Goal: Book appointment/travel/reservation

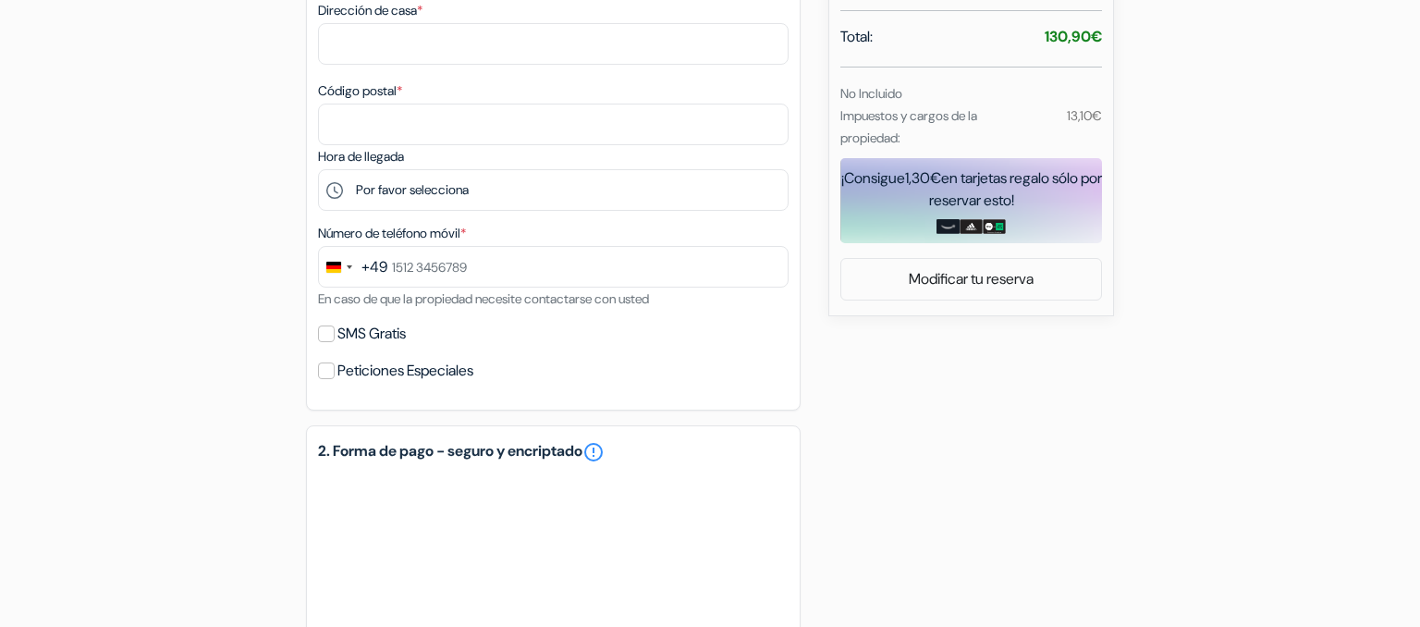
scroll to position [738, 0]
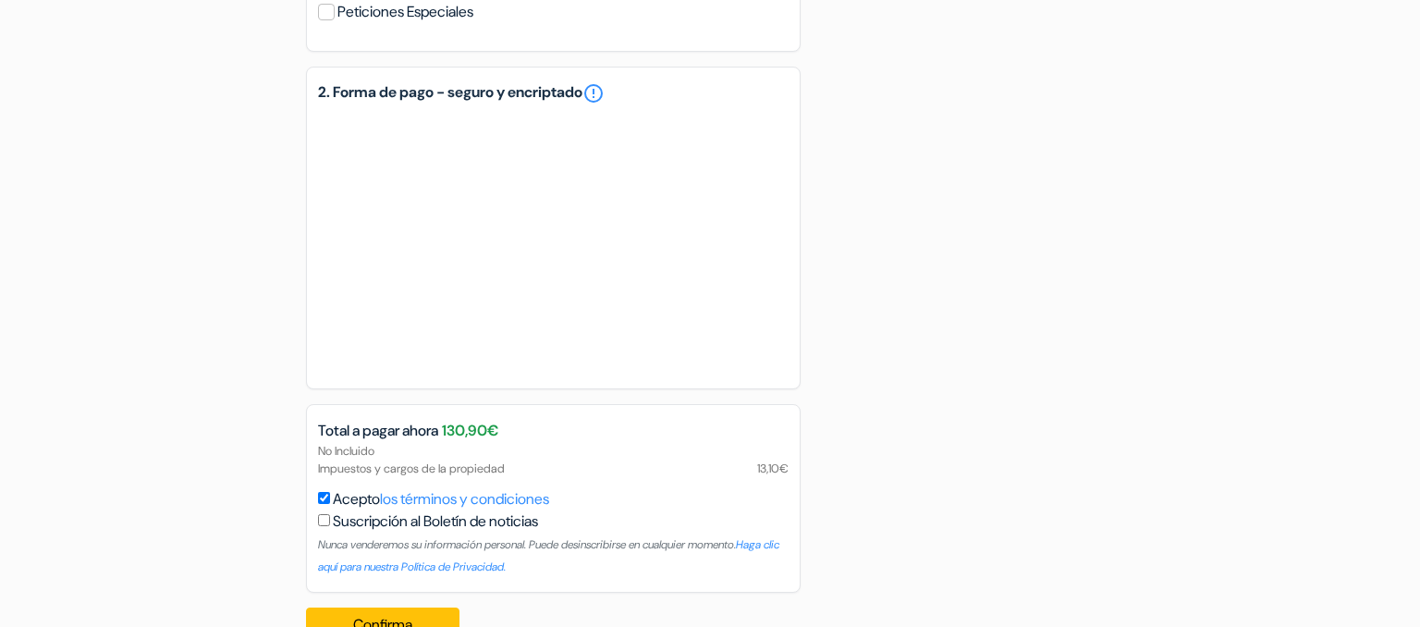
scroll to position [1142, 0]
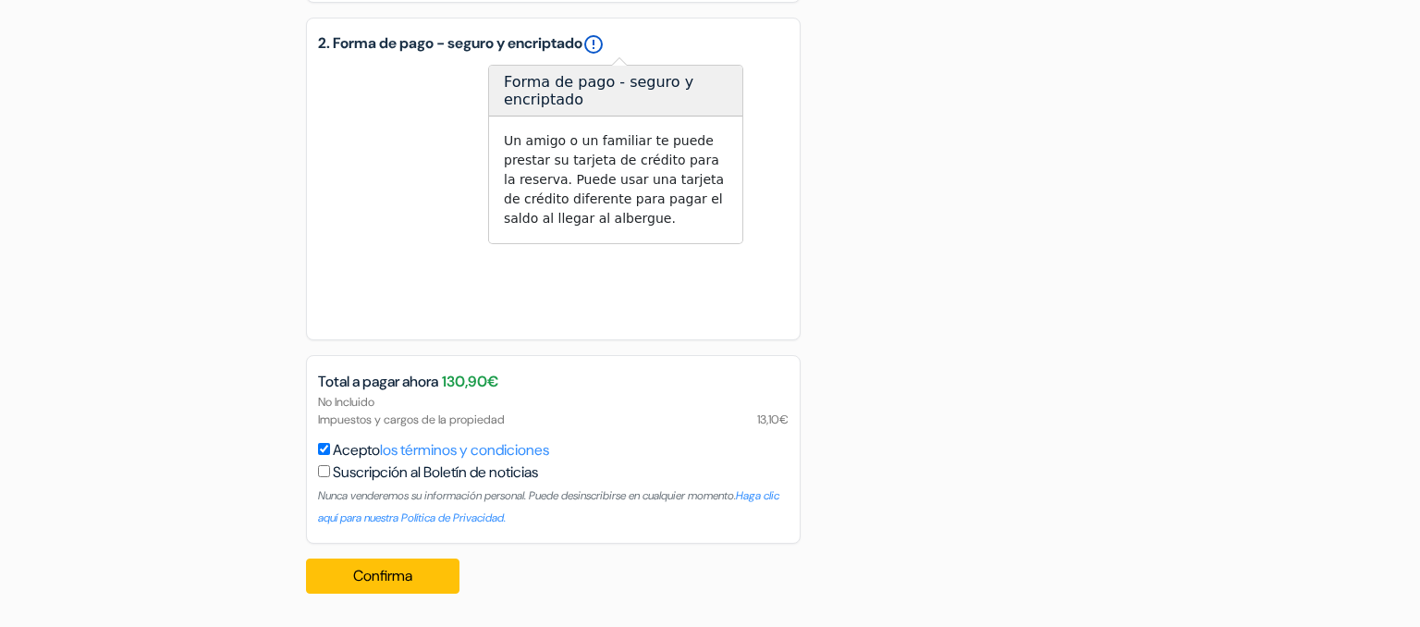
click at [604, 41] on link "error_outline" at bounding box center [593, 44] width 22 height 22
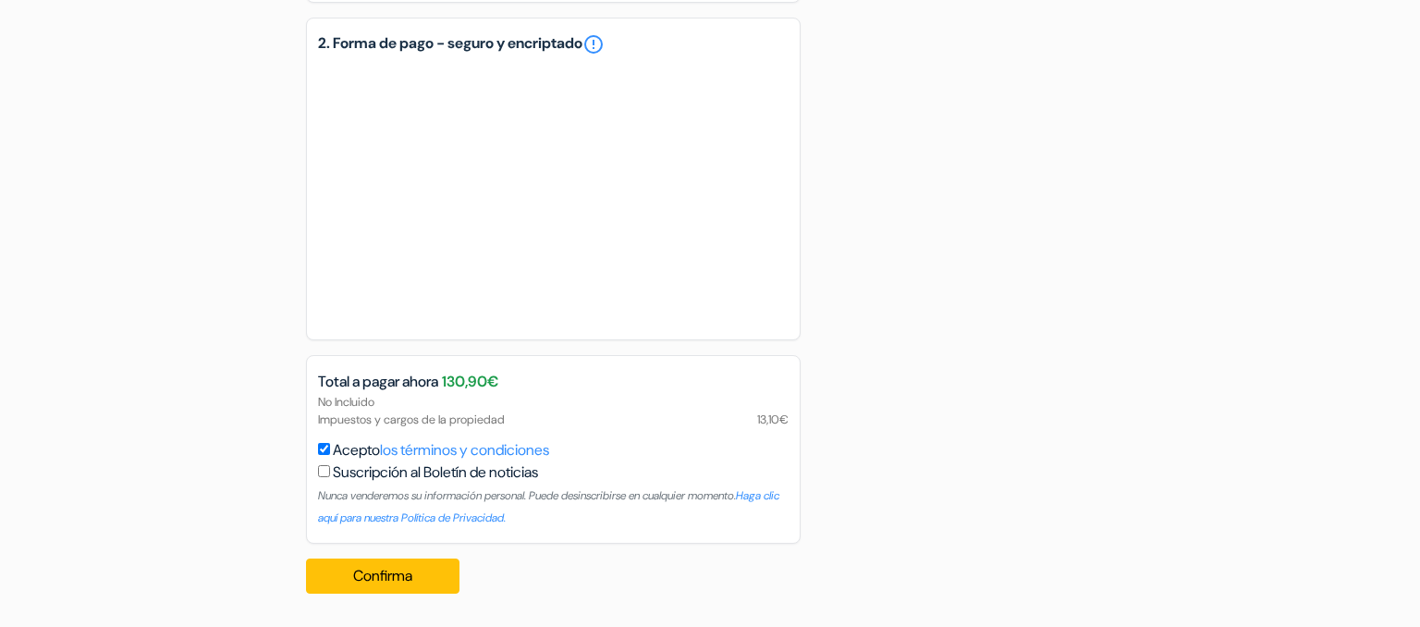
click at [757, 45] on h5 "2. Forma de pago - seguro y encriptado error_outline" at bounding box center [553, 44] width 470 height 22
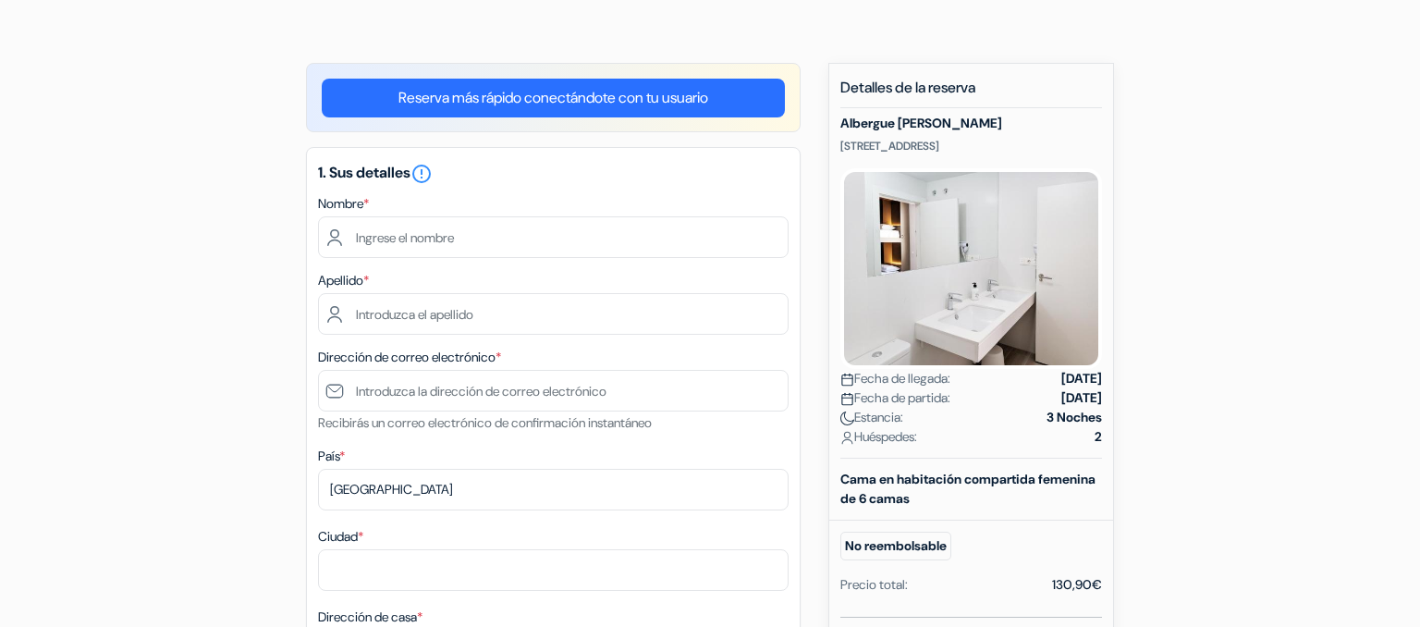
scroll to position [133, 0]
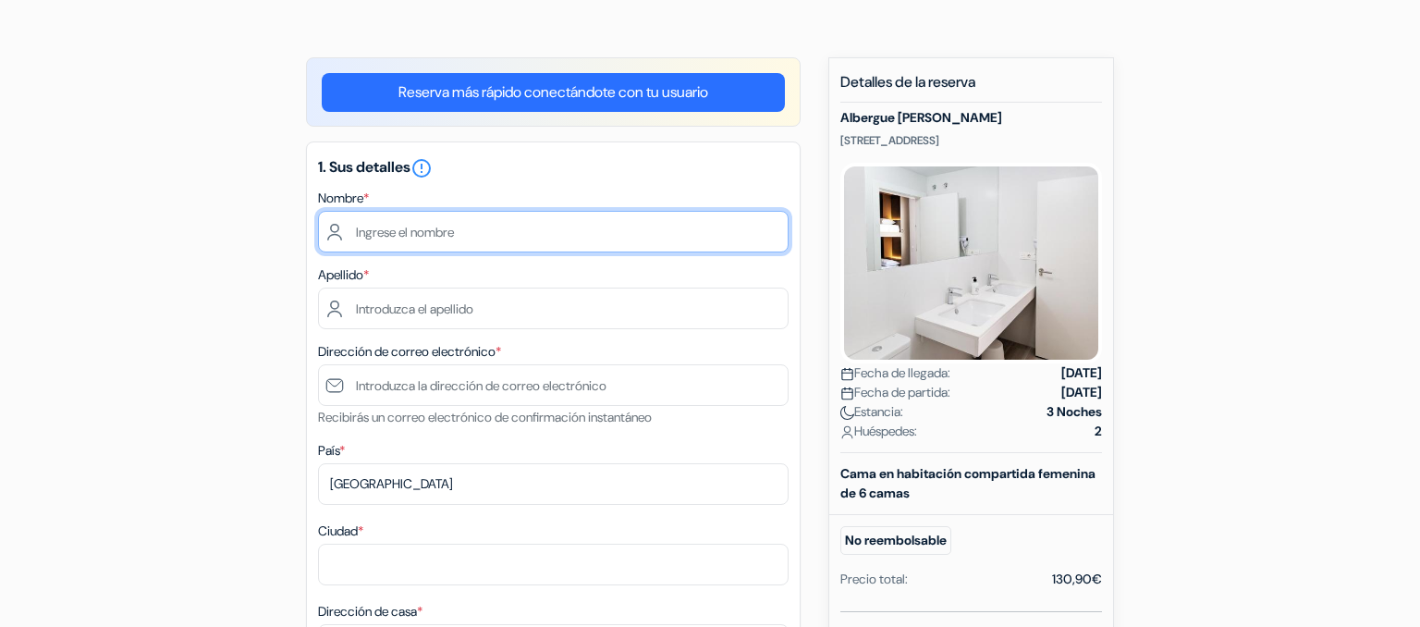
click at [494, 235] on input "text" at bounding box center [553, 232] width 470 height 42
type input "[PERSON_NAME]"
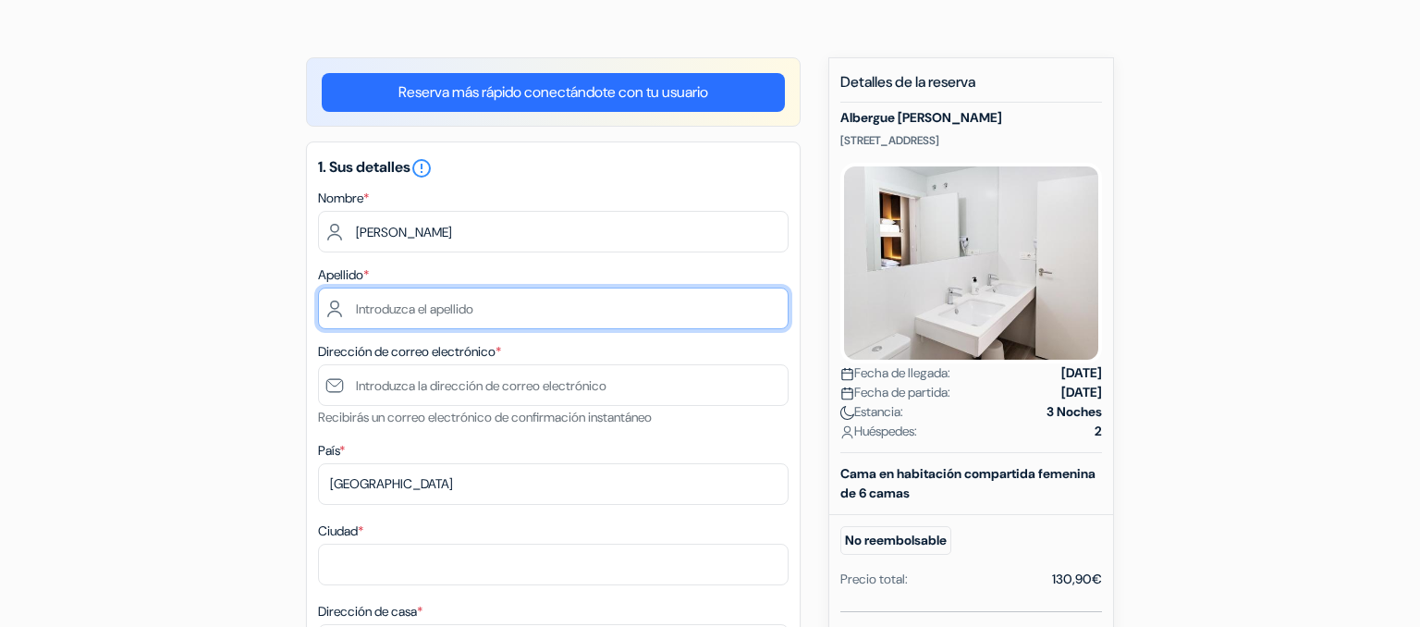
click at [472, 312] on input "text" at bounding box center [553, 308] width 470 height 42
type input "[PERSON_NAME]"
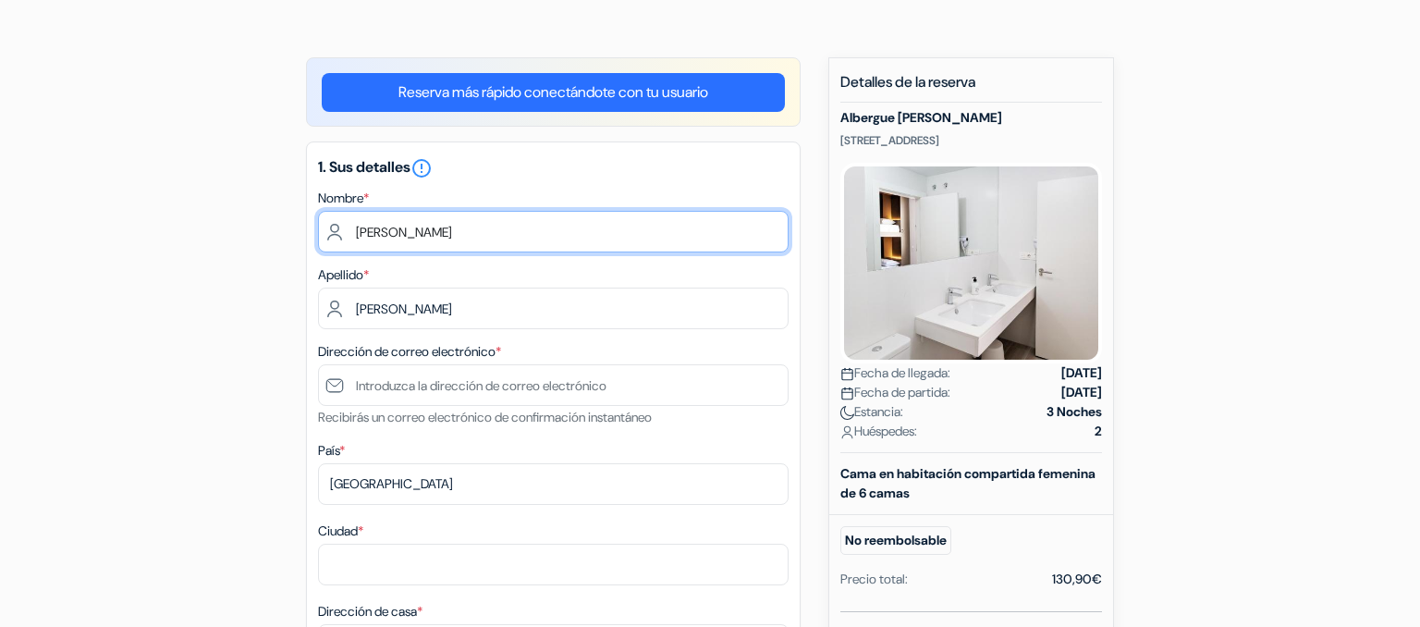
click at [471, 230] on input "[PERSON_NAME]" at bounding box center [553, 232] width 470 height 42
type input "[PERSON_NAME]"
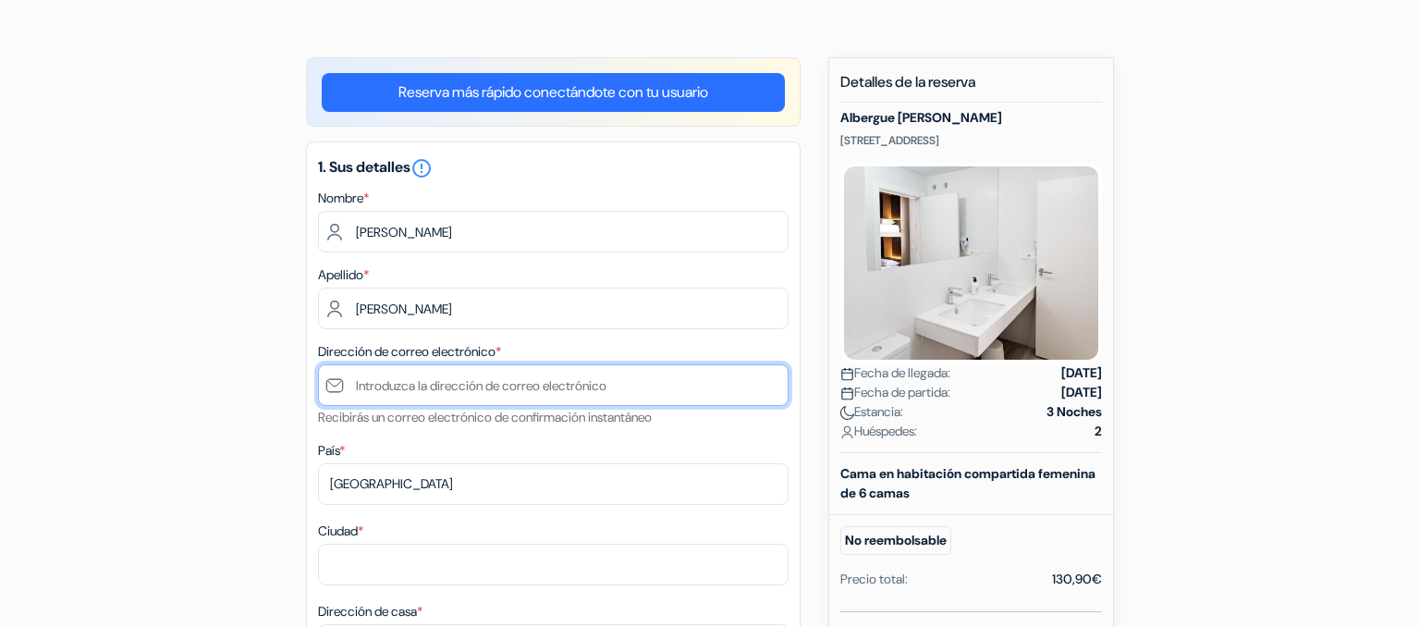
click at [408, 387] on input "text" at bounding box center [553, 385] width 470 height 42
type input "[EMAIL_ADDRESS][DOMAIN_NAME]"
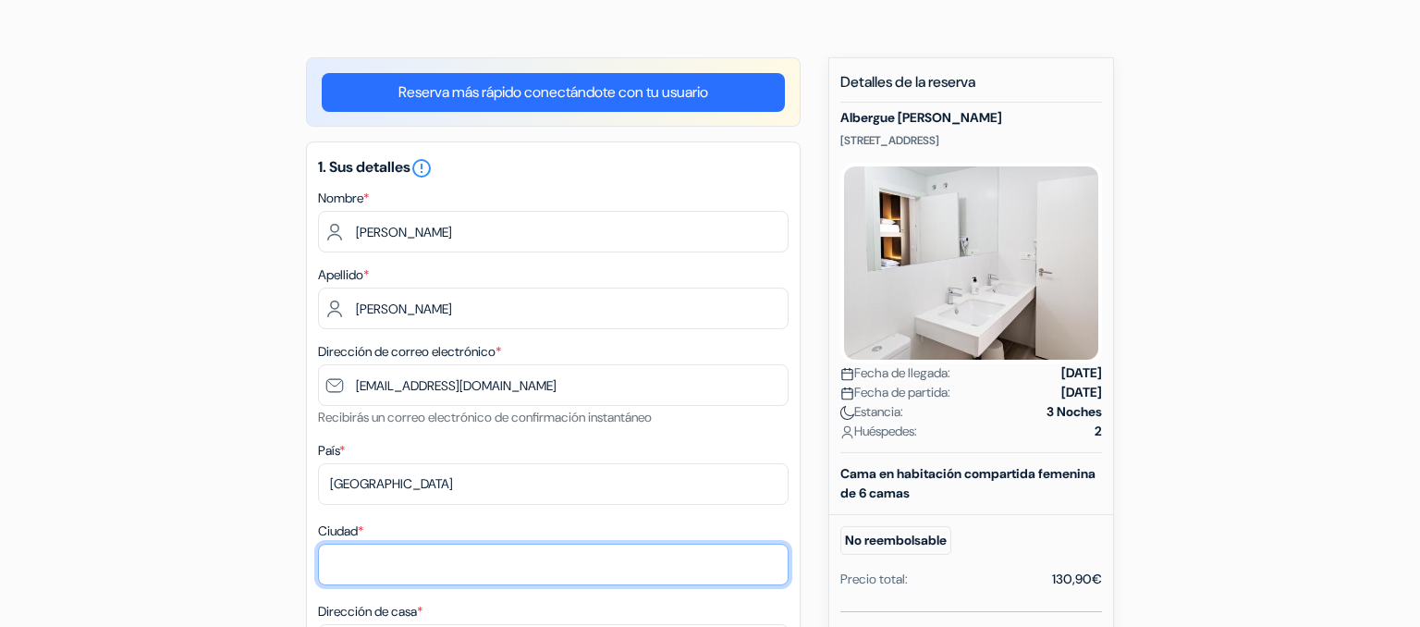
click at [386, 559] on input "Ciudad *" at bounding box center [553, 564] width 470 height 42
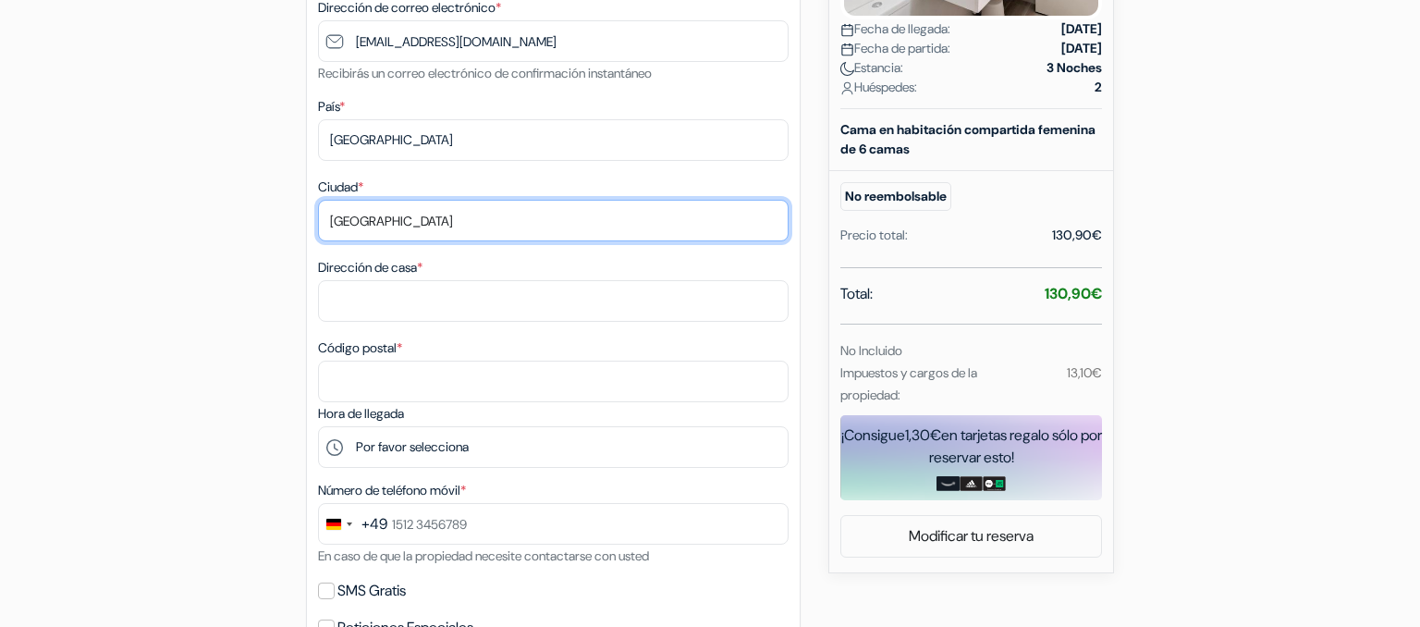
scroll to position [478, 0]
type input "[GEOGRAPHIC_DATA]"
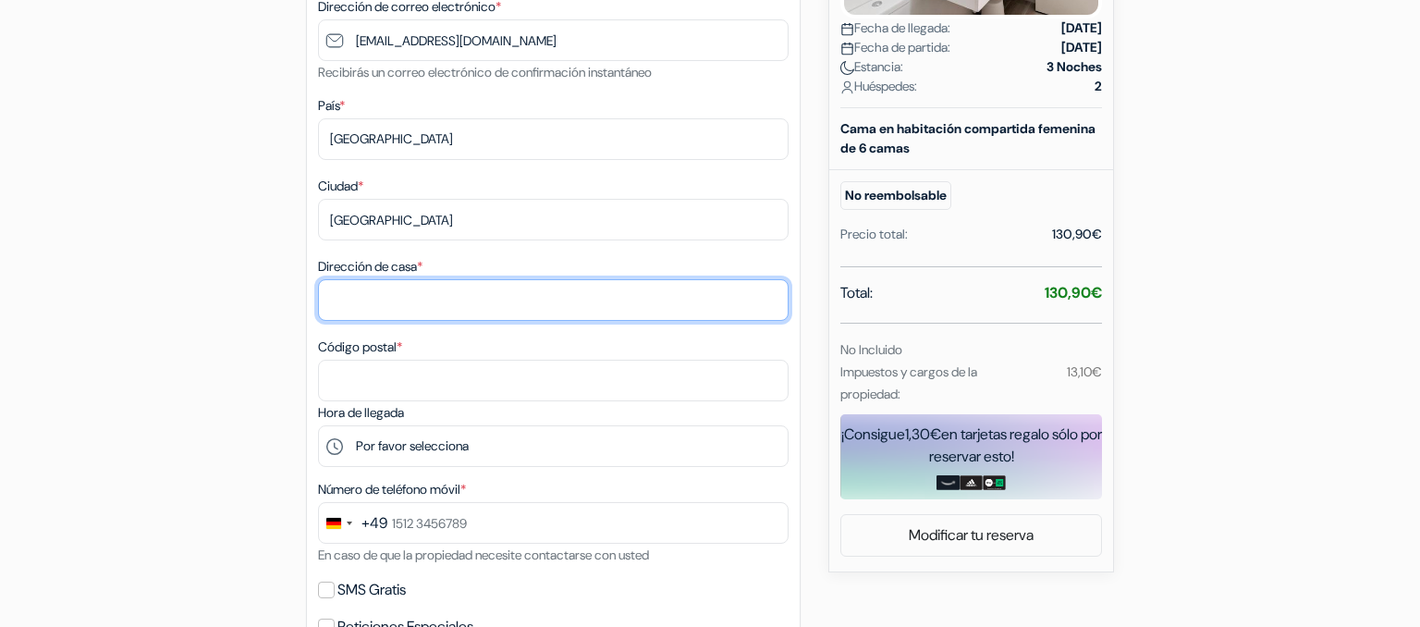
click at [414, 299] on input "Dirección de casa *" at bounding box center [553, 300] width 470 height 42
type input "[STREET_ADDRESS][PERSON_NAME]"
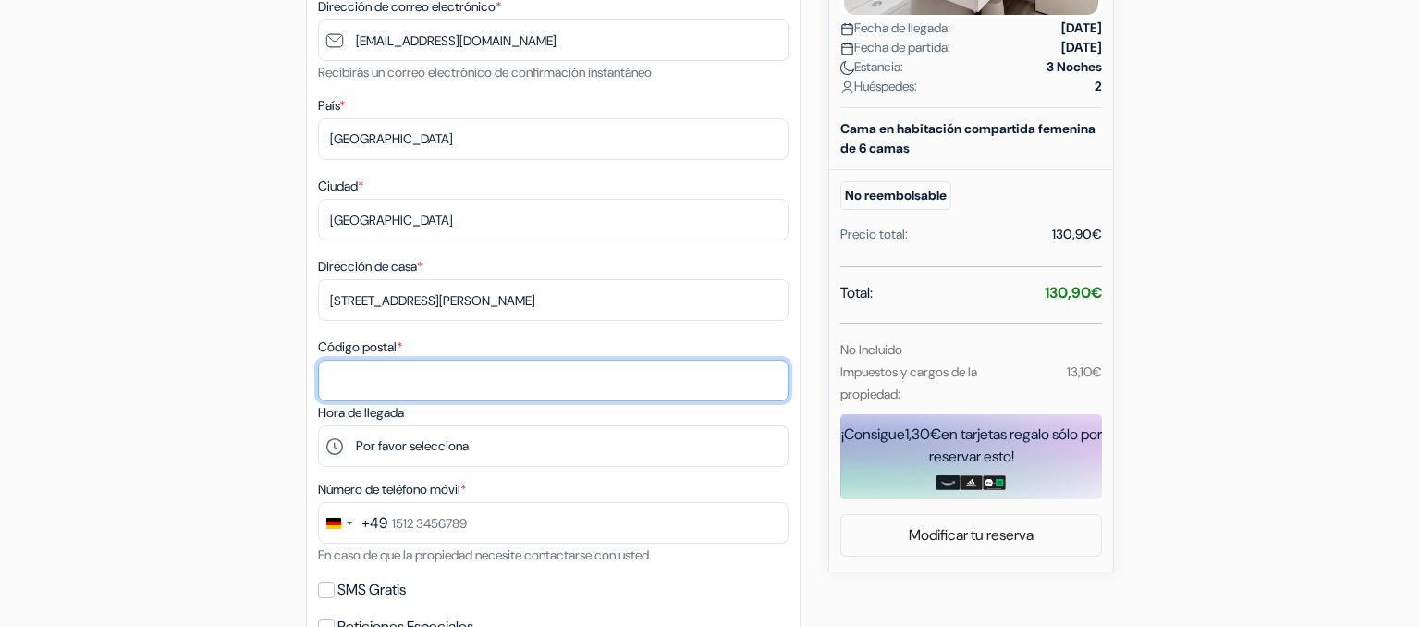
click at [384, 394] on input "Código postal *" at bounding box center [553, 381] width 470 height 42
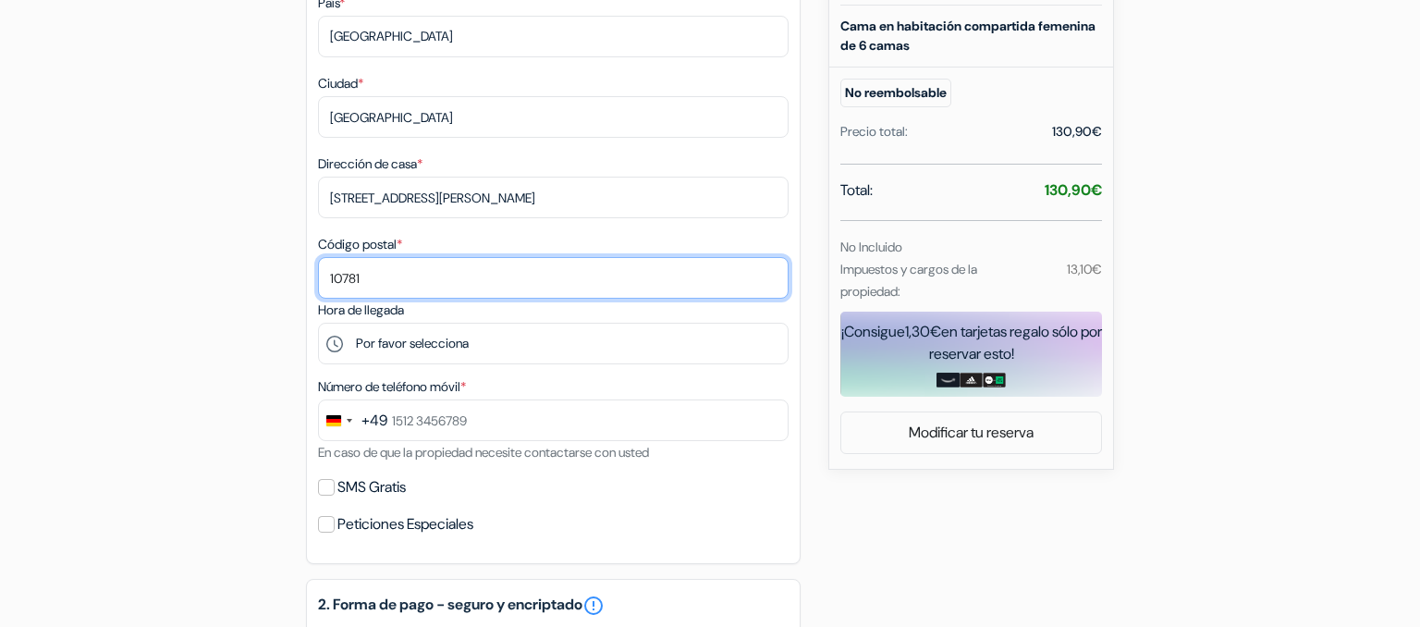
scroll to position [581, 0]
type input "10781"
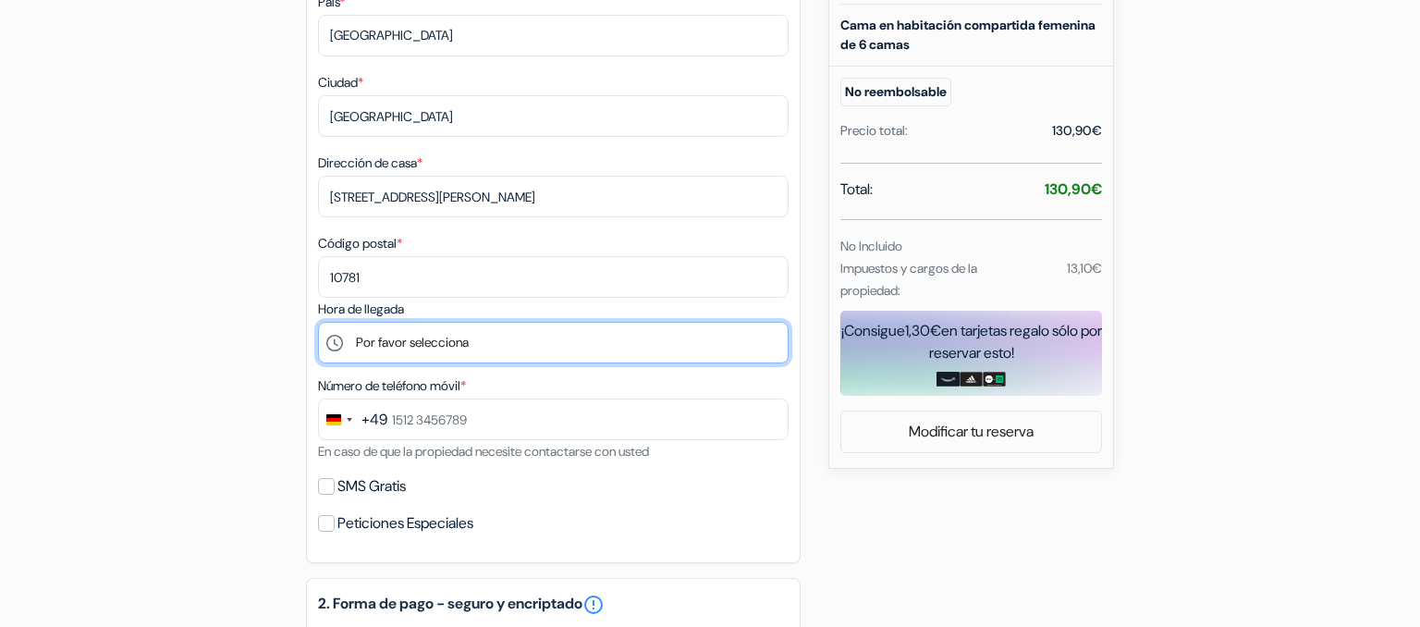
click at [318, 322] on select "Por favor selecciona 14:00 15:00 16:00 17:00 18:00 19:00 20:00 21:00" at bounding box center [553, 343] width 470 height 42
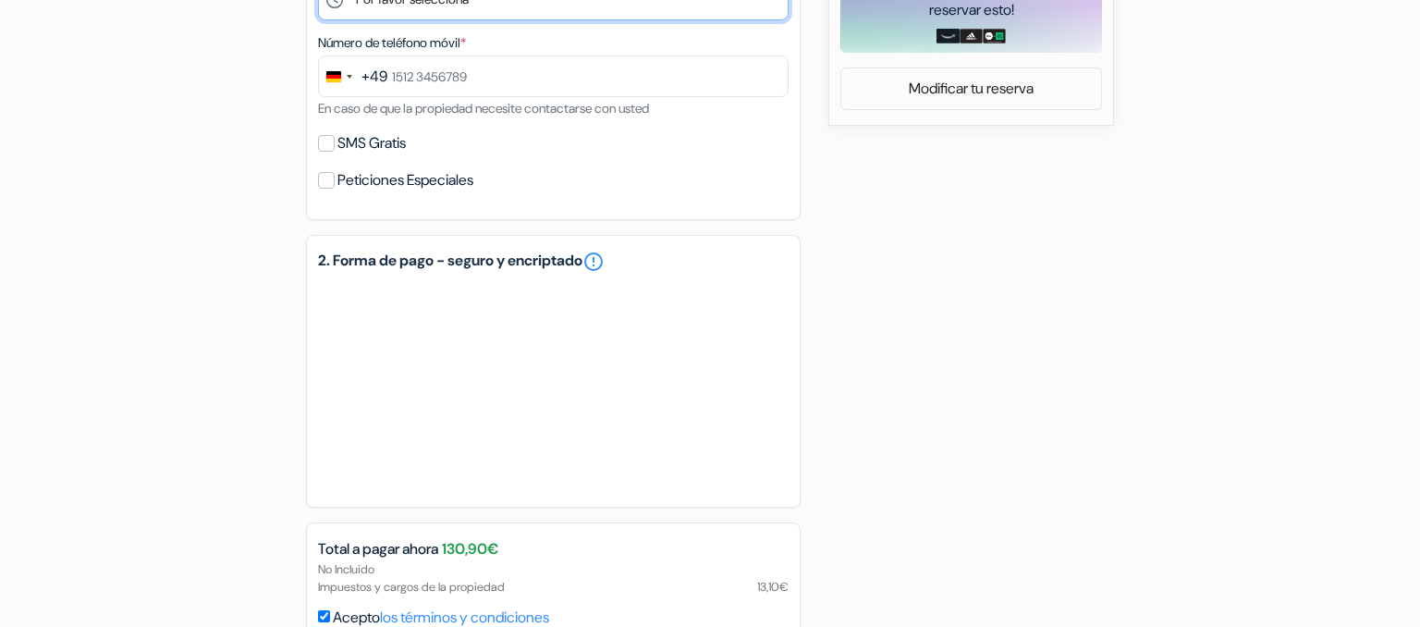
scroll to position [921, 0]
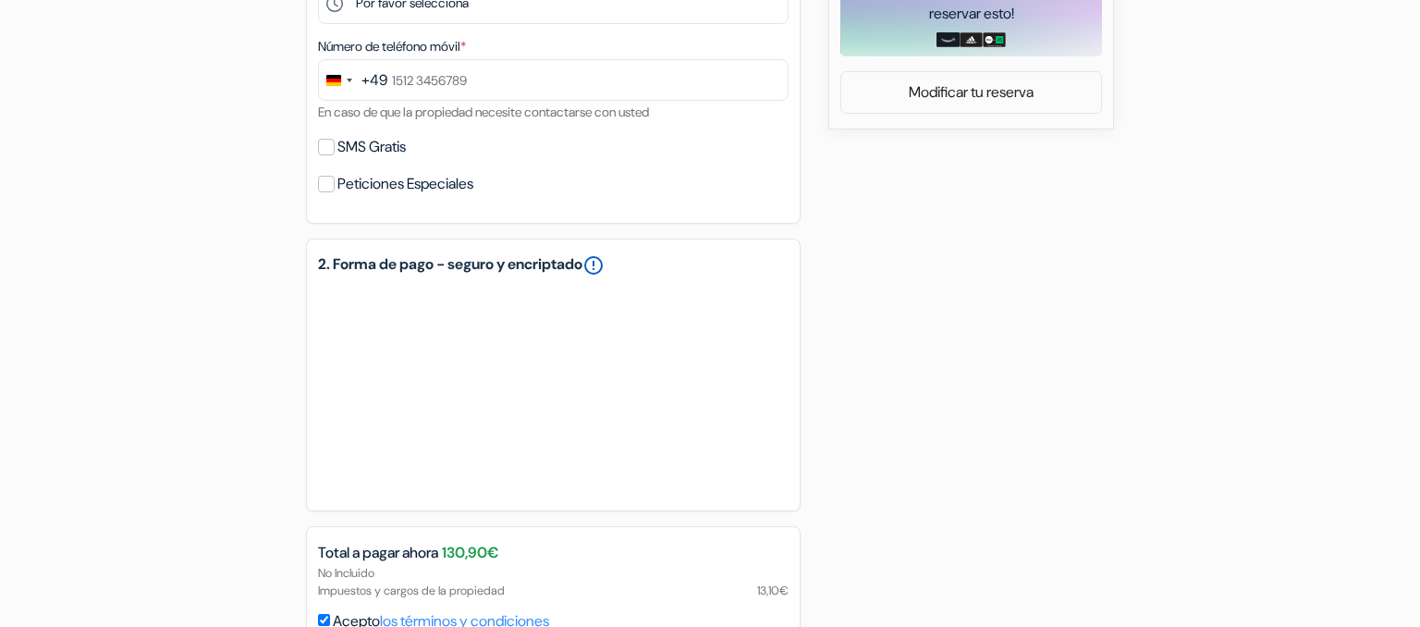
click at [604, 268] on link "error_outline" at bounding box center [593, 265] width 22 height 22
click at [1040, 293] on div "add_box Albergue Broz [STREET_ADDRESS] Detalles del Alojamiento X" at bounding box center [710, 24] width 1220 height 1509
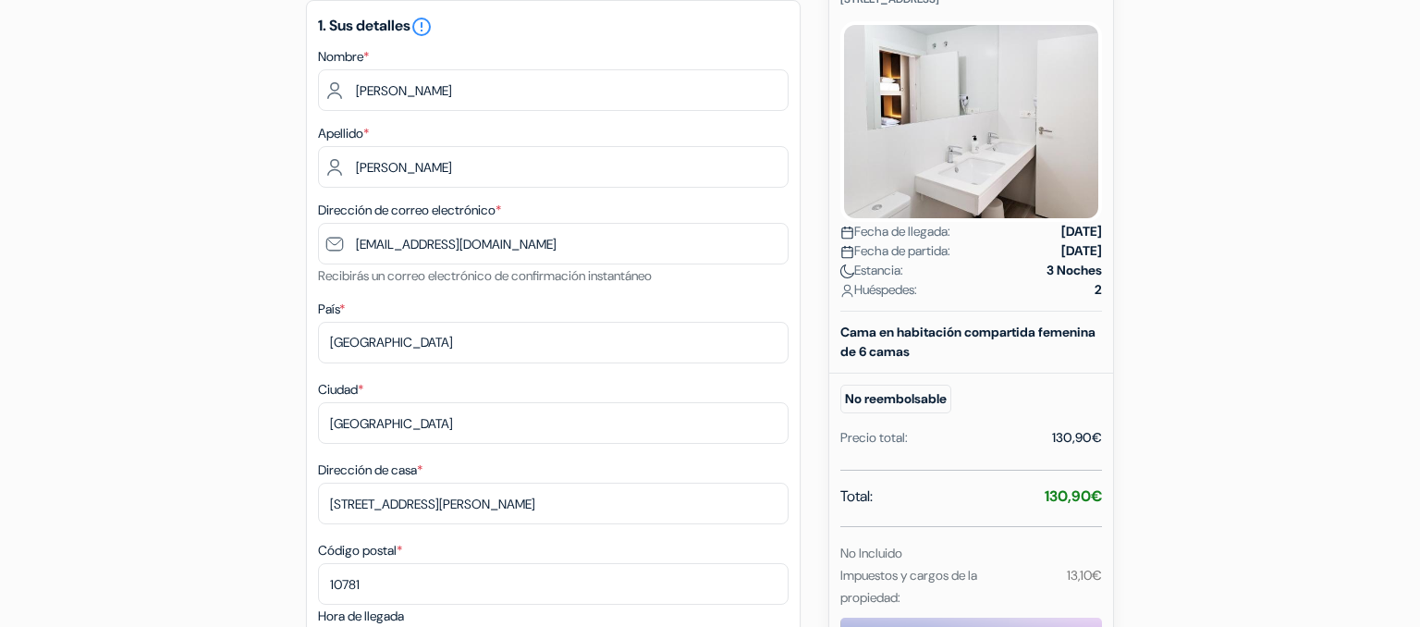
scroll to position [253, 0]
